Goal: Task Accomplishment & Management: Manage account settings

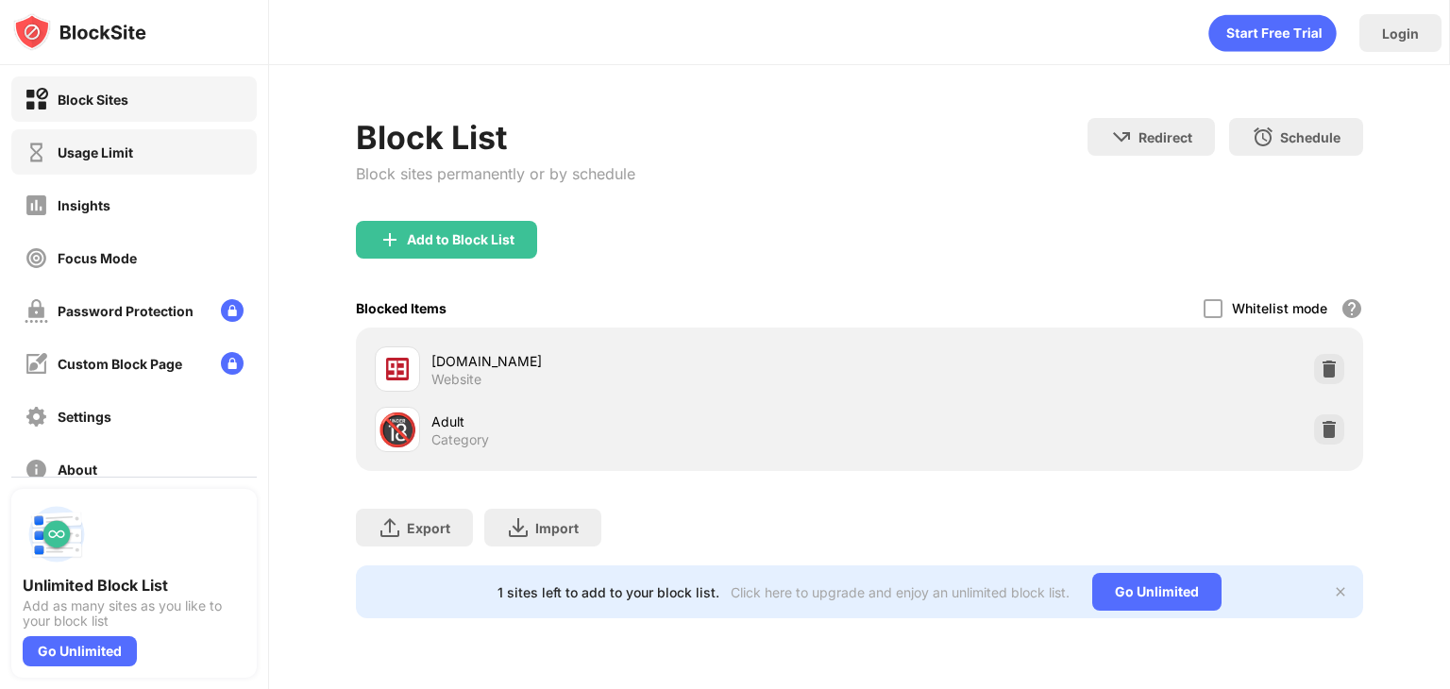
click at [68, 144] on div "Usage Limit" at bounding box center [96, 152] width 76 height 16
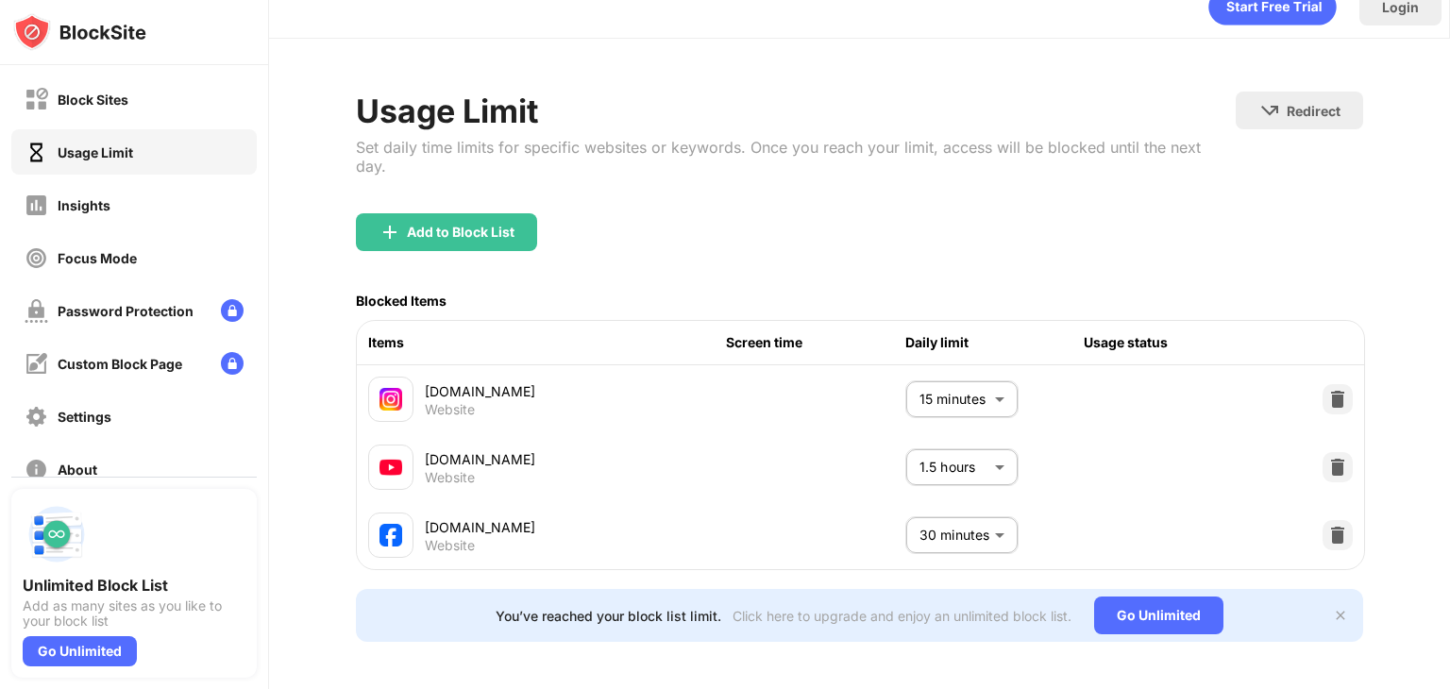
scroll to position [52, 0]
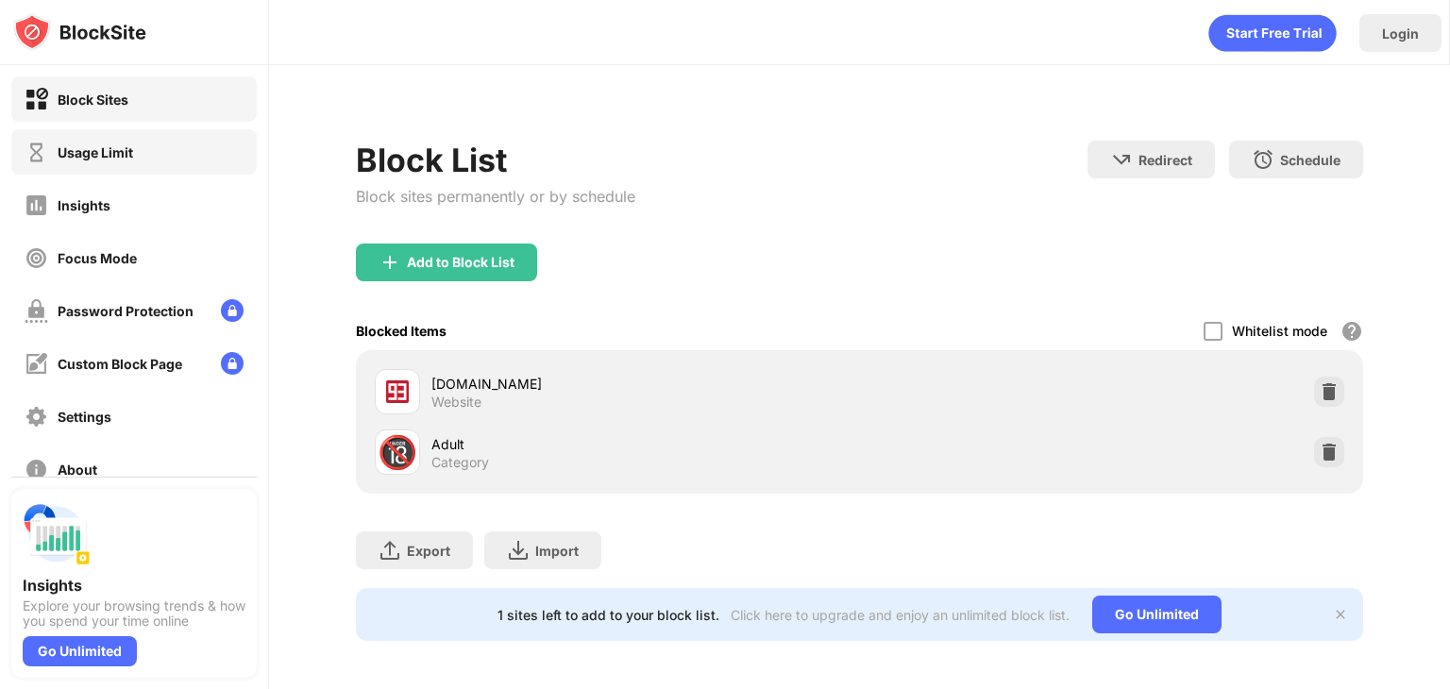
click at [107, 150] on div "Usage Limit" at bounding box center [79, 153] width 109 height 24
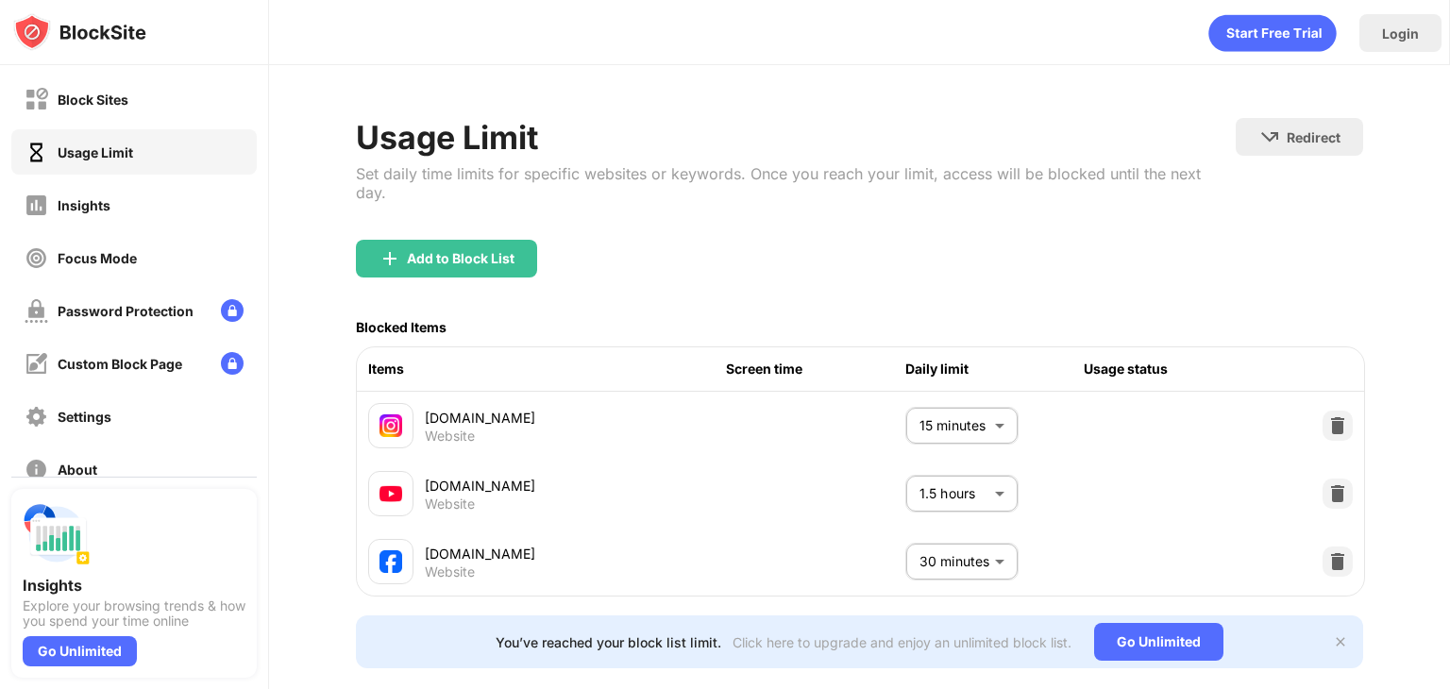
scroll to position [52, 0]
